Goal: Find specific page/section: Find specific page/section

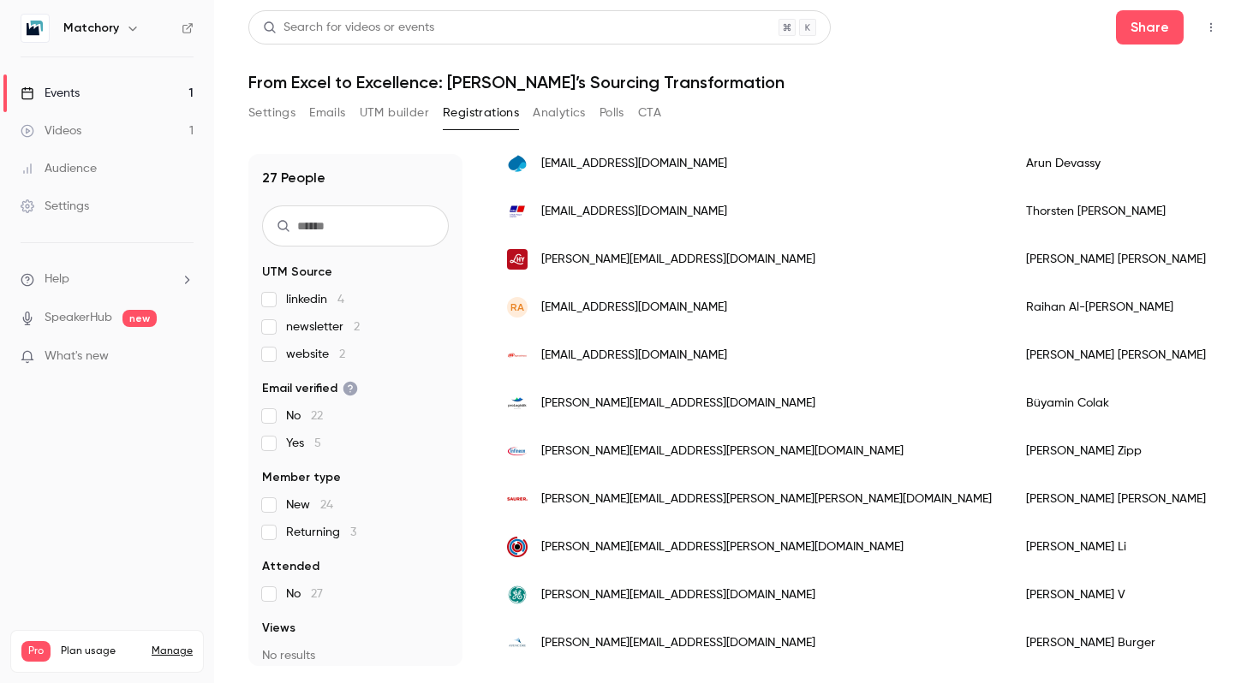
scroll to position [165, 0]
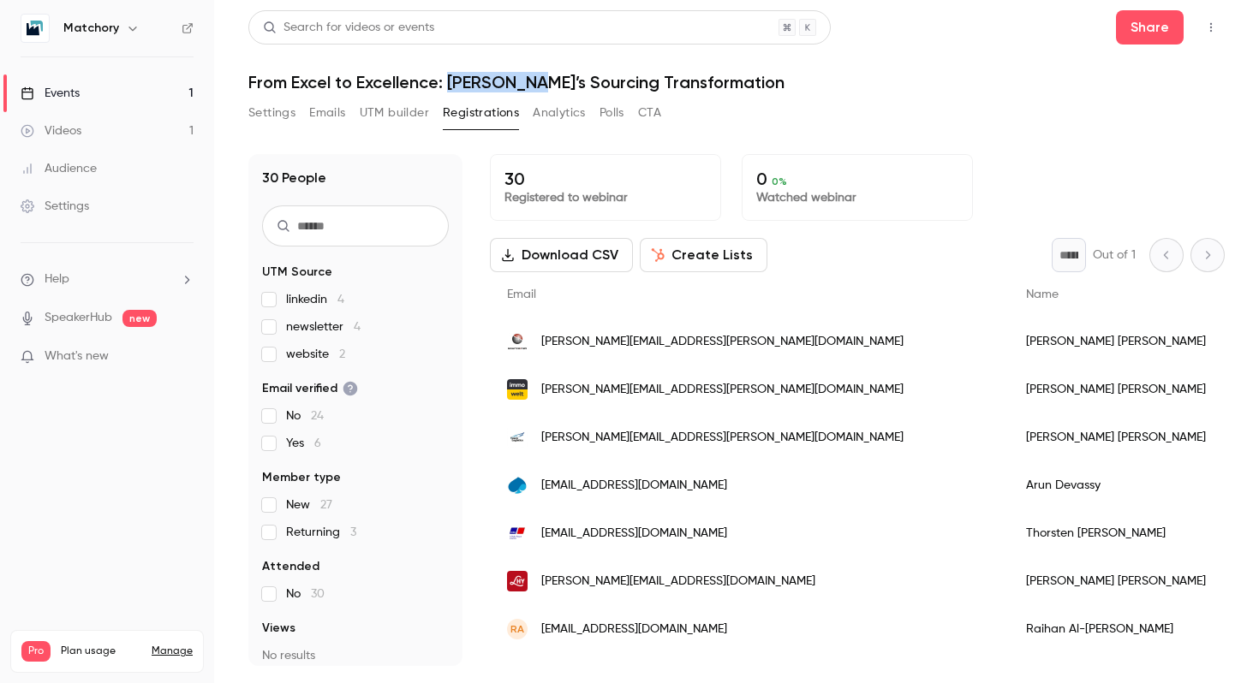
drag, startPoint x: 452, startPoint y: 81, endPoint x: 550, endPoint y: 83, distance: 98.5
click at [550, 84] on h1 "From Excel to Excellence: [PERSON_NAME]’s Sourcing Transformation" at bounding box center [736, 82] width 976 height 21
copy h1 "Kesseböhme"
